Goal: Task Accomplishment & Management: Manage account settings

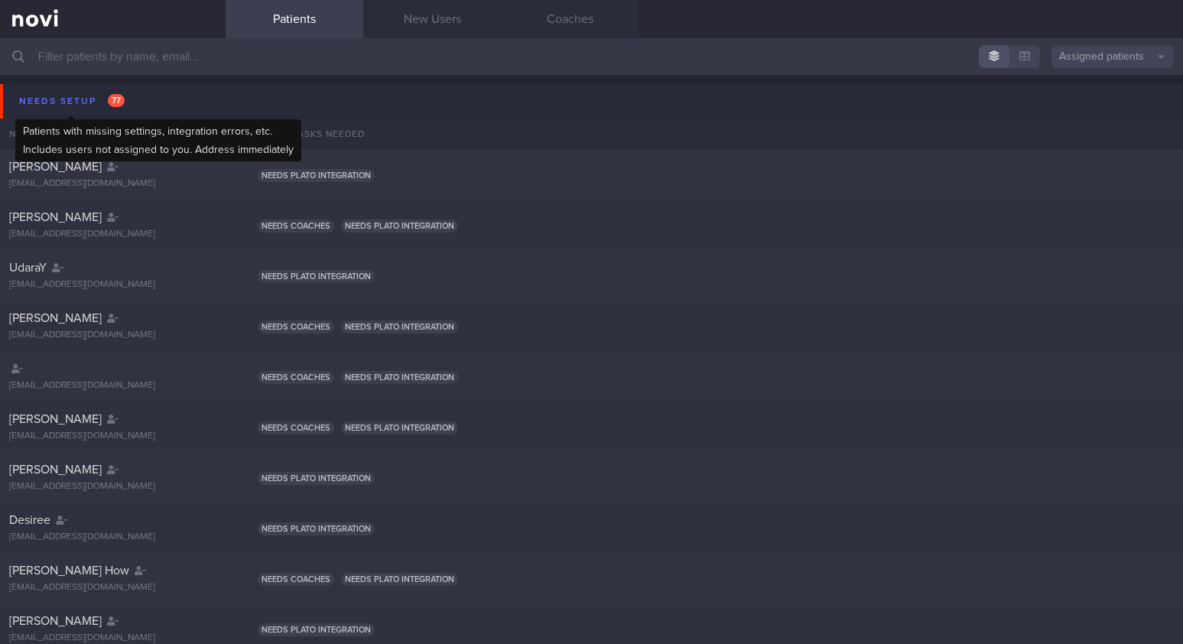
click at [88, 99] on div "Needs setup 77" at bounding box center [71, 101] width 113 height 21
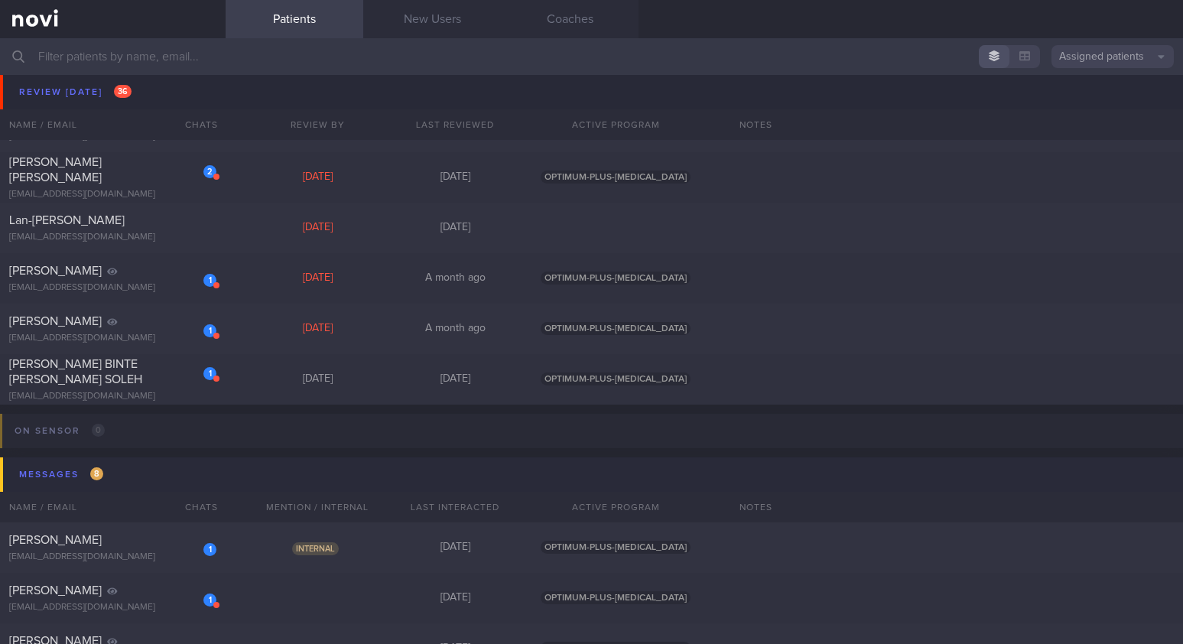
scroll to position [1377, 0]
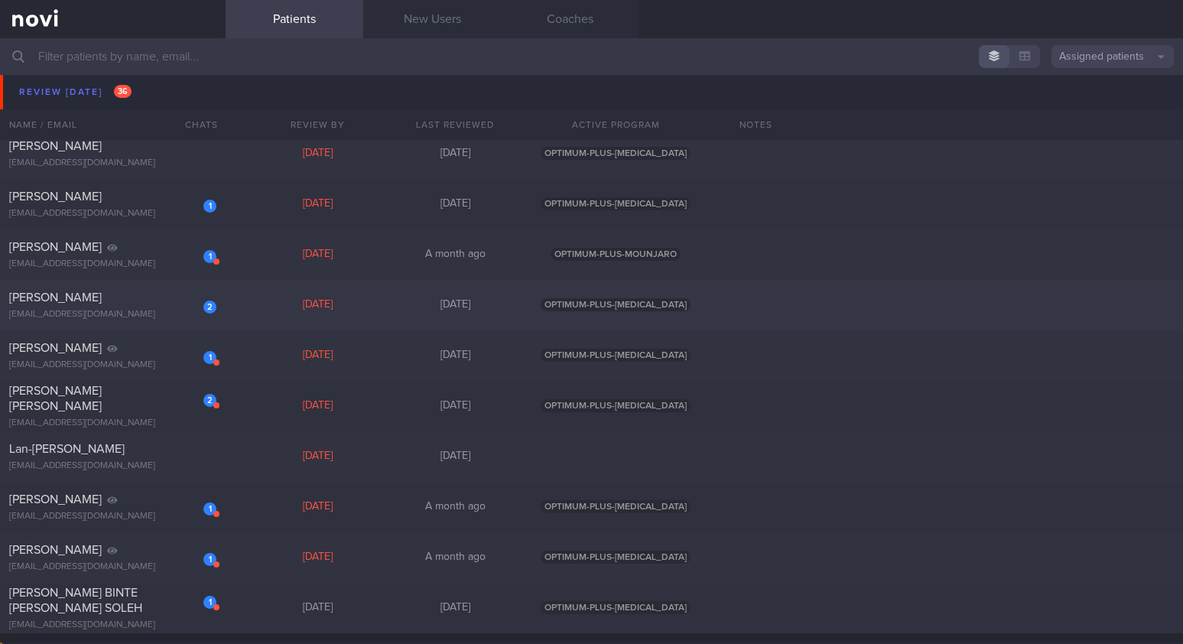
click at [97, 313] on div "[EMAIL_ADDRESS][DOMAIN_NAME]" at bounding box center [112, 314] width 207 height 11
select select "7"
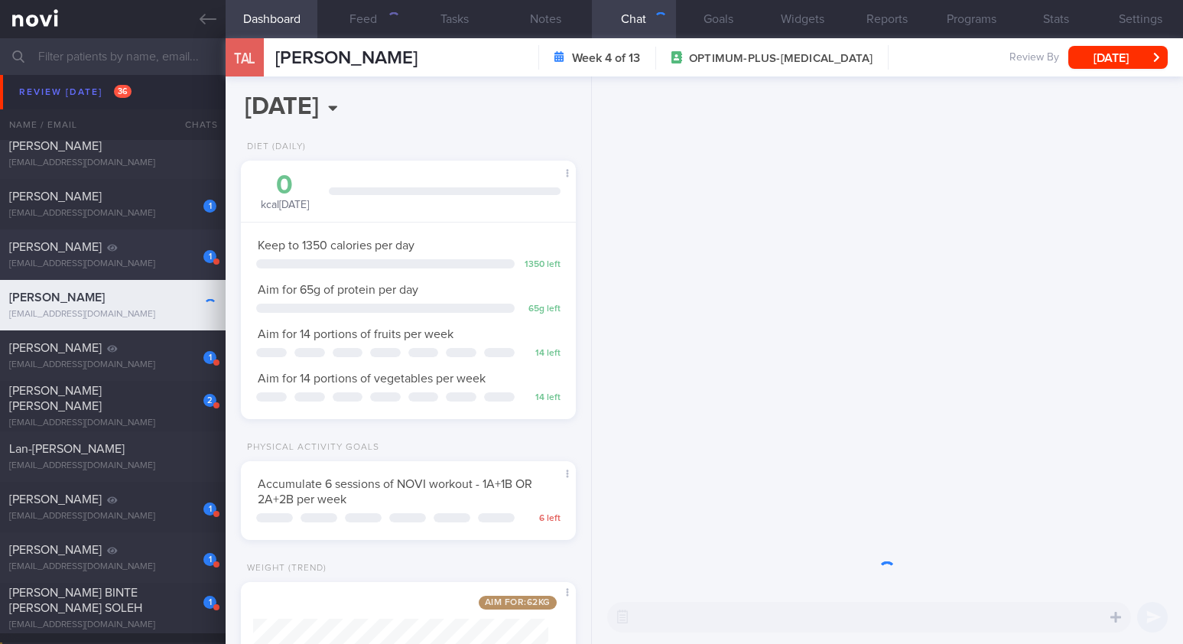
scroll to position [170, 295]
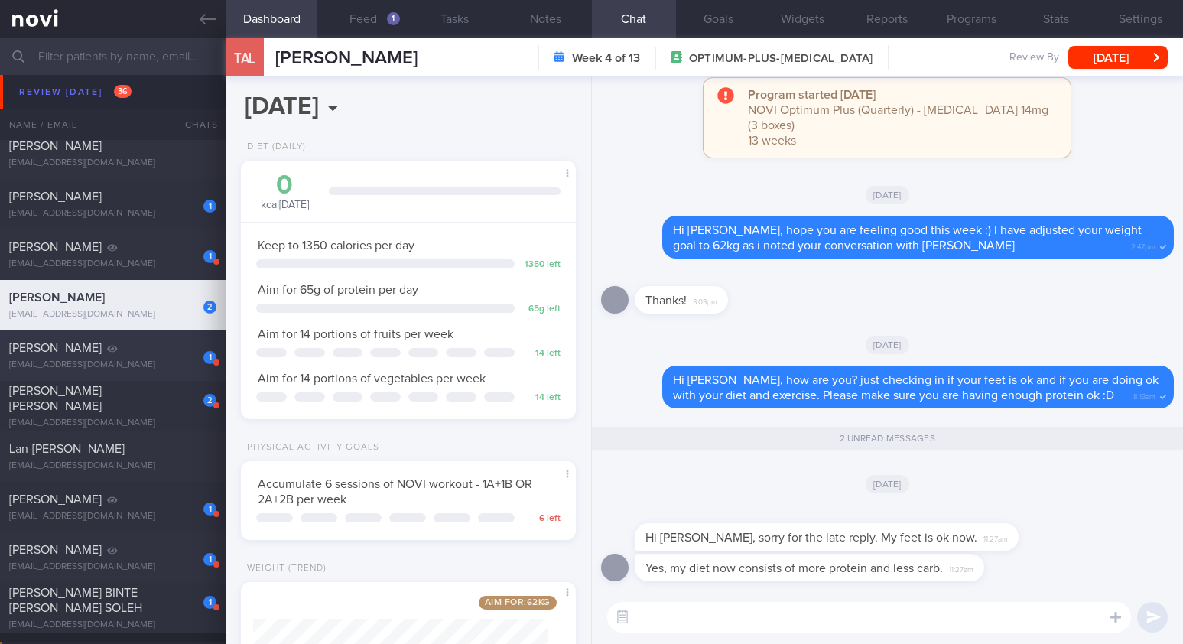
click at [156, 356] on div "1 [PERSON_NAME] [EMAIL_ADDRESS][DOMAIN_NAME]" at bounding box center [113, 355] width 226 height 31
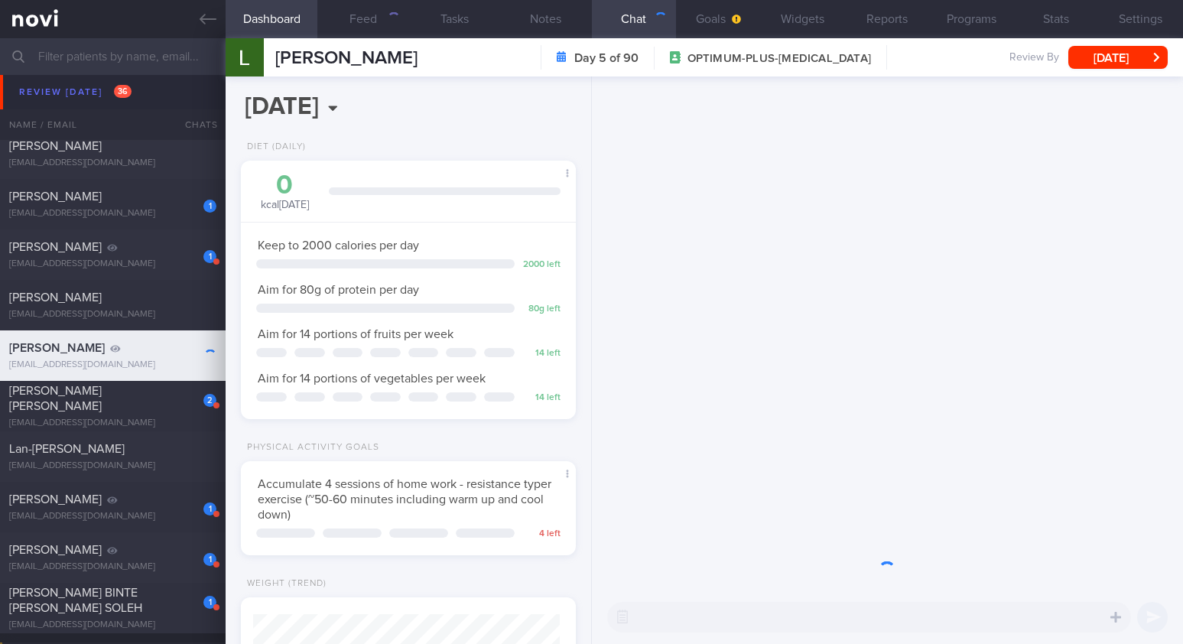
scroll to position [764719, 764571]
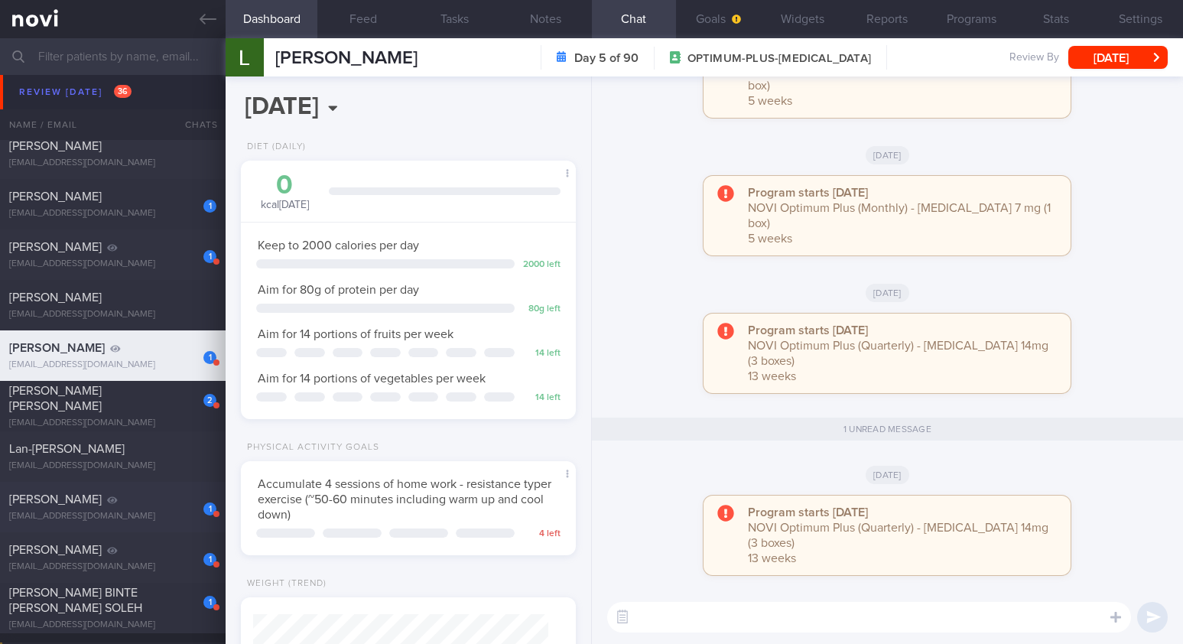
click at [176, 518] on div "[EMAIL_ADDRESS][DOMAIN_NAME]" at bounding box center [112, 516] width 207 height 11
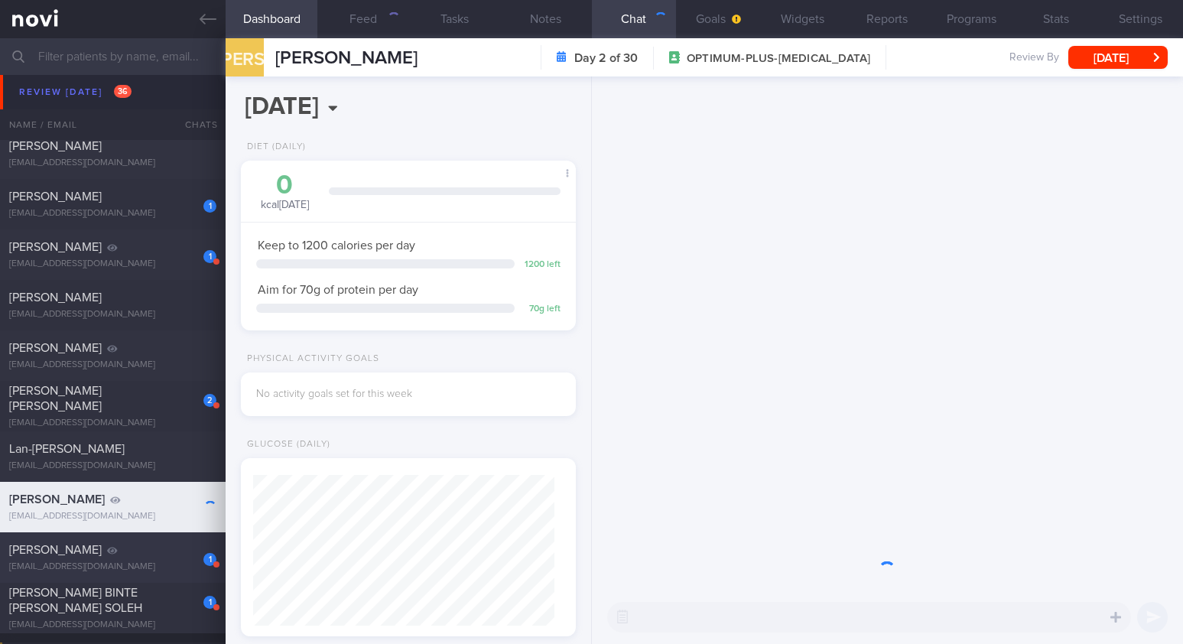
scroll to position [170, 295]
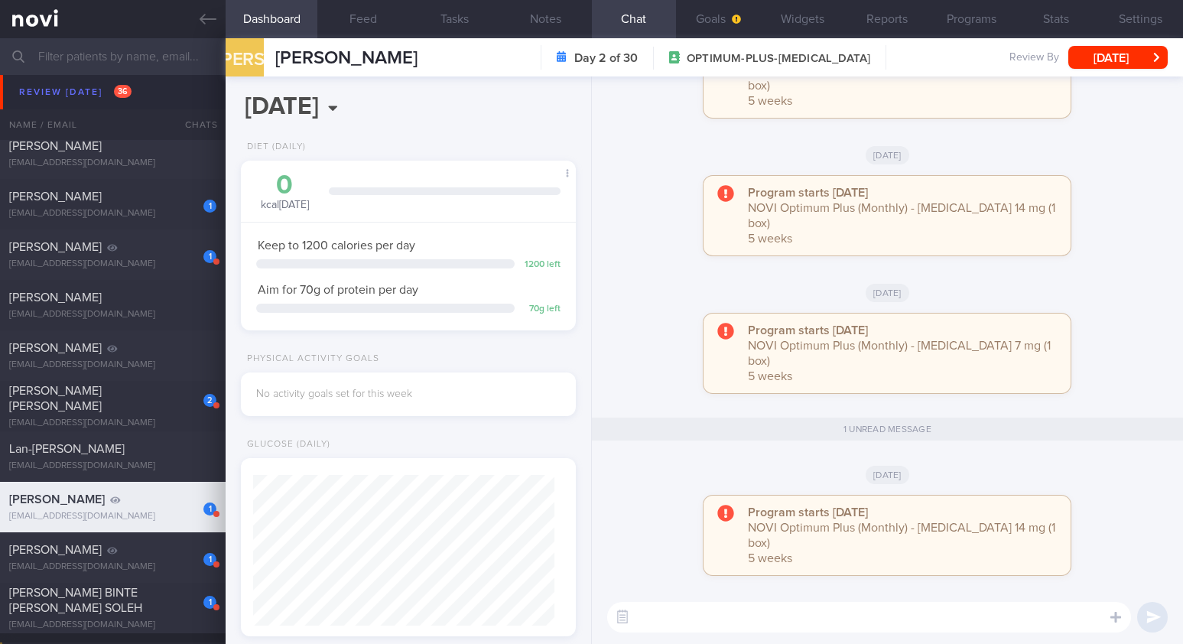
drag, startPoint x: 169, startPoint y: 561, endPoint x: 642, endPoint y: 203, distance: 592.9
click at [169, 560] on div "1 [PERSON_NAME] [EMAIL_ADDRESS][DOMAIN_NAME]" at bounding box center [113, 557] width 226 height 31
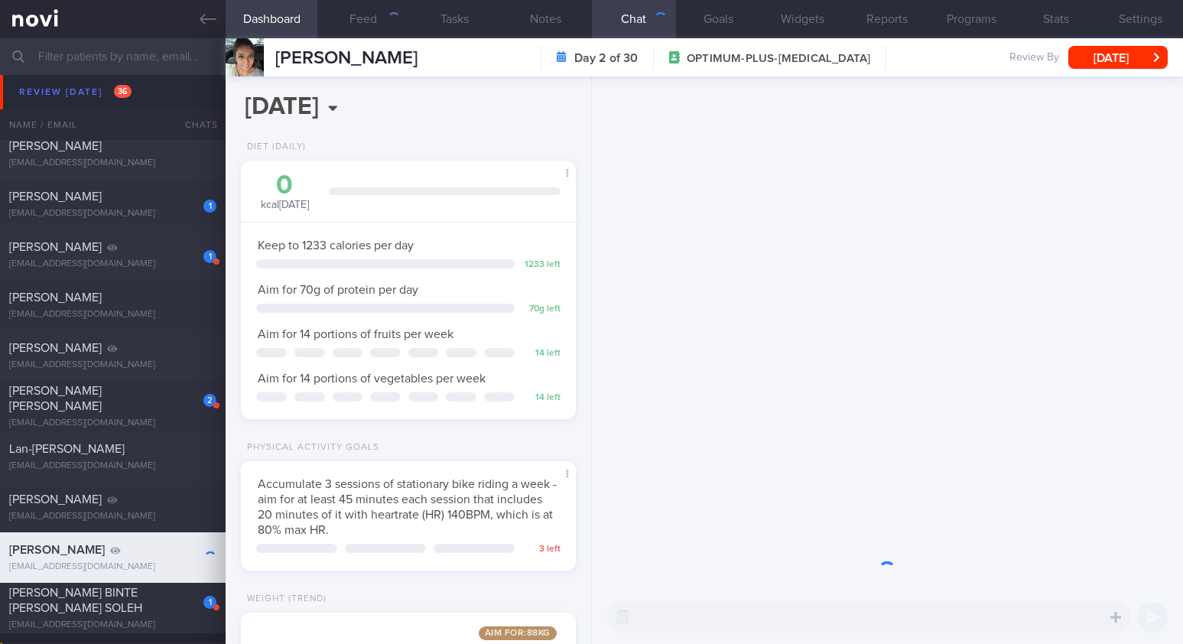
scroll to position [764696, 764571]
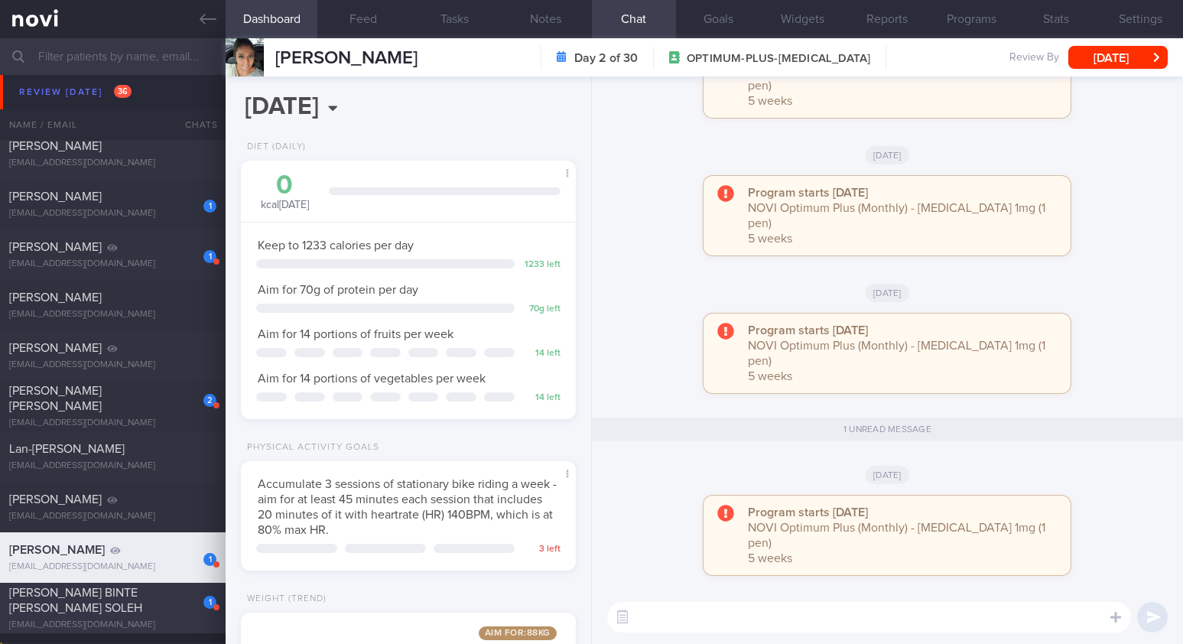
click at [99, 607] on div "[PERSON_NAME] BINTE [PERSON_NAME] SOLEH" at bounding box center [110, 600] width 203 height 31
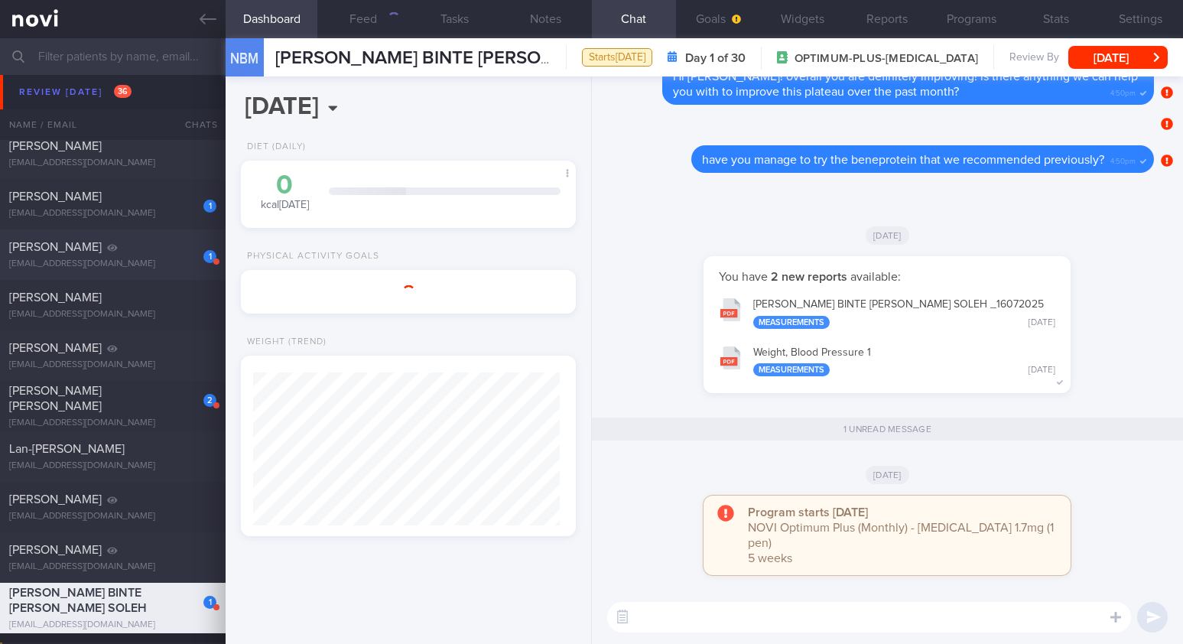
scroll to position [764719, 764571]
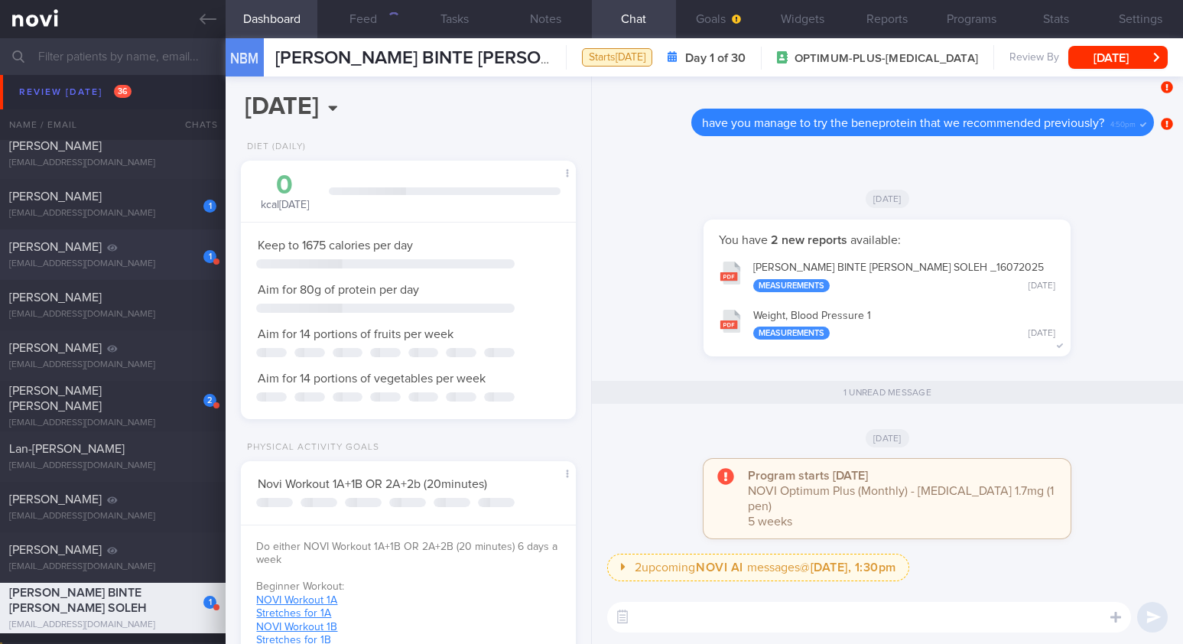
click at [130, 258] on div "1 [PERSON_NAME] [EMAIL_ADDRESS][DOMAIN_NAME]" at bounding box center [113, 254] width 226 height 31
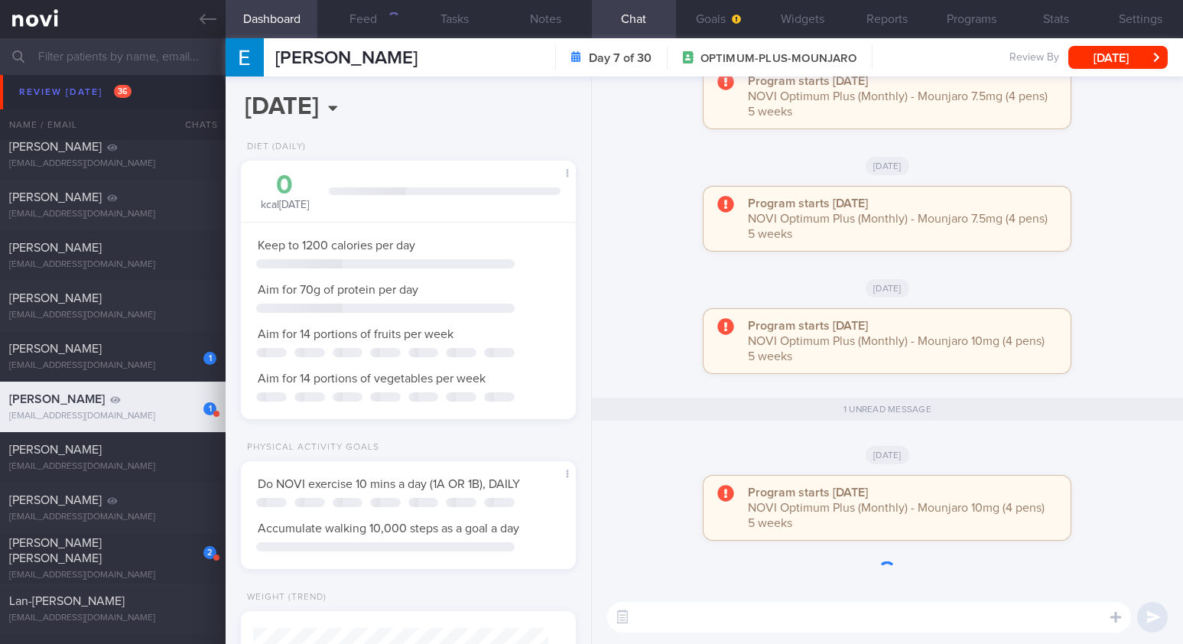
scroll to position [1224, 0]
